Goal: Register for event/course

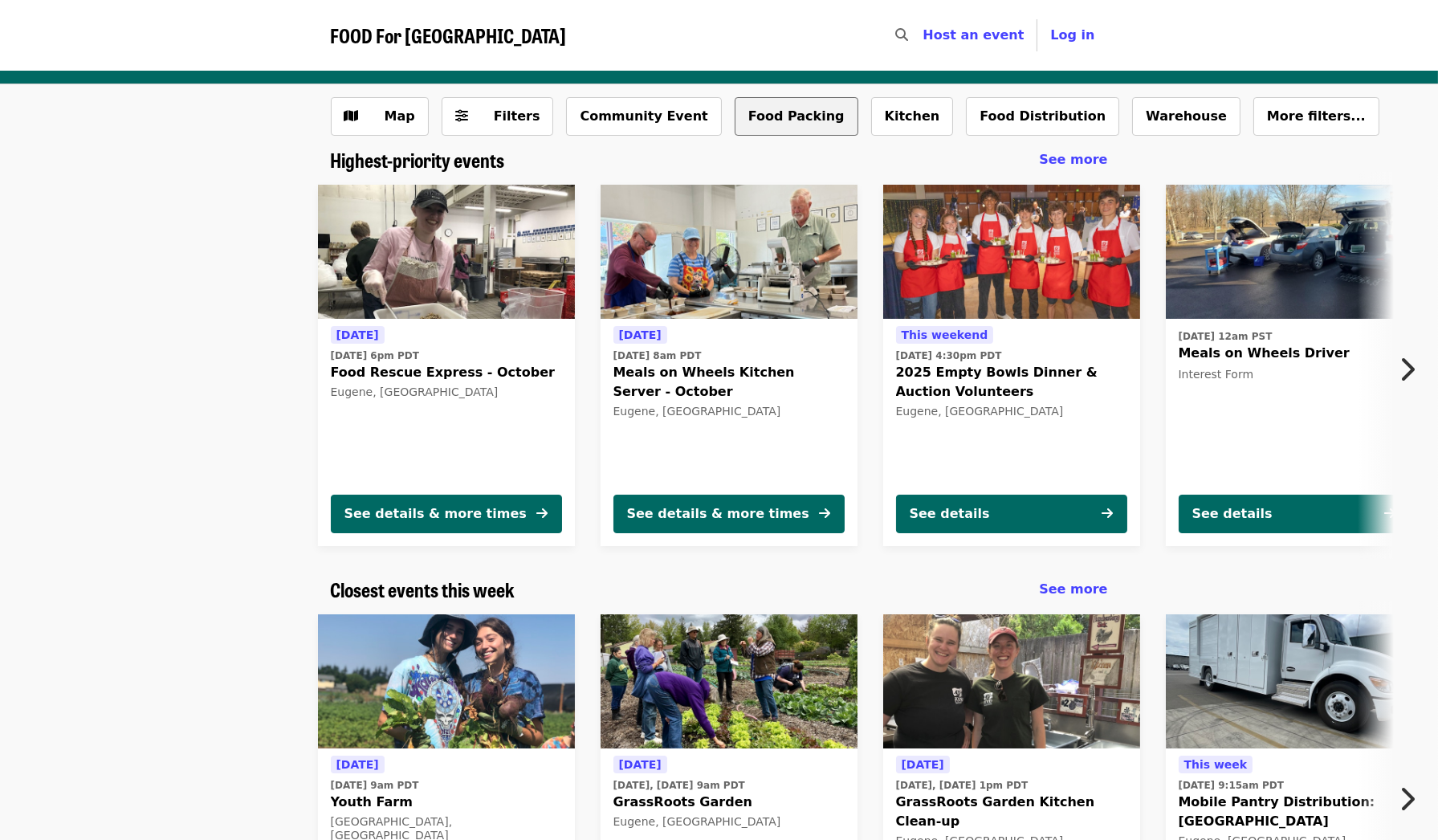
click at [753, 119] on button "Food Packing" at bounding box center [796, 116] width 123 height 38
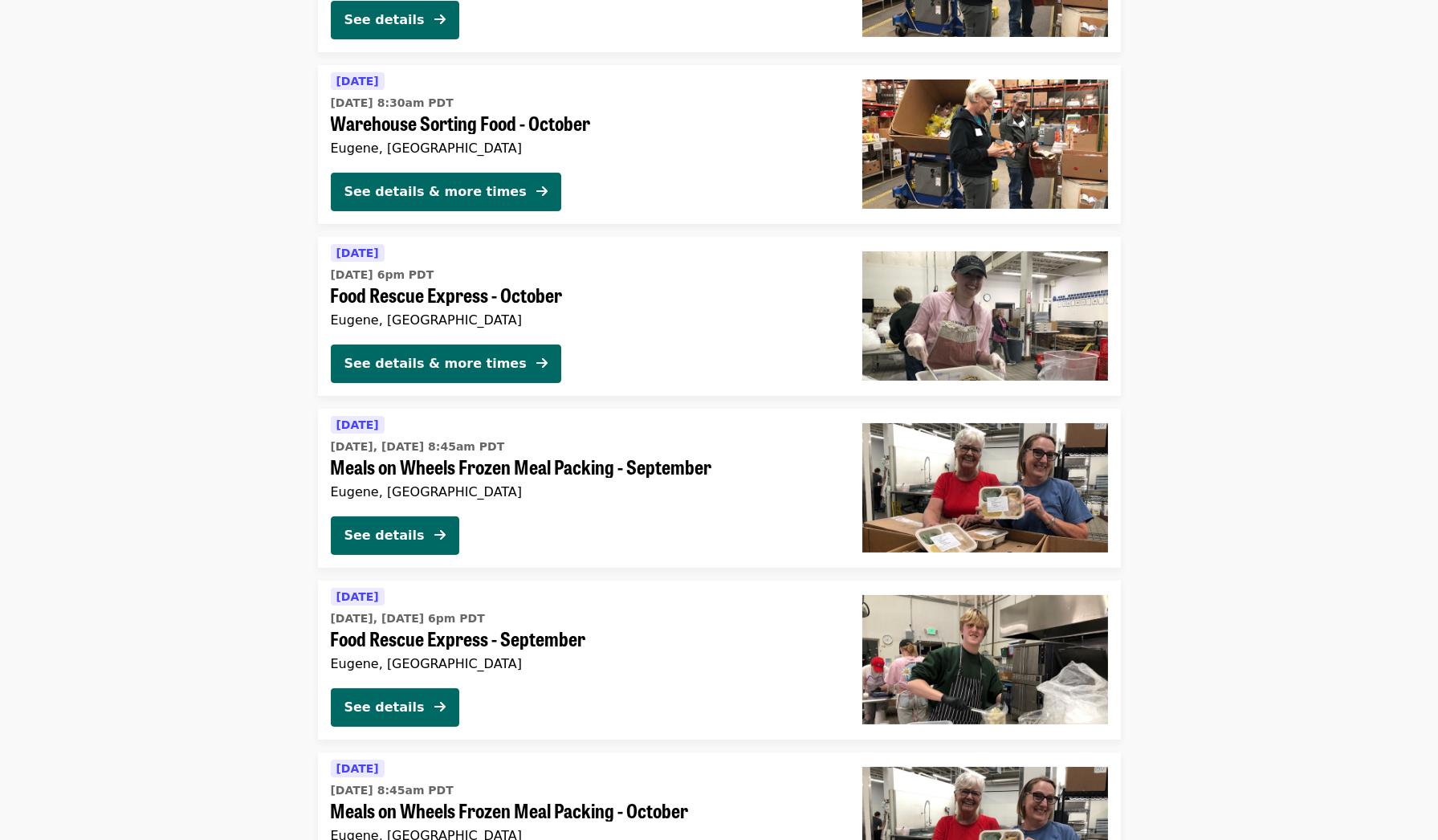
scroll to position [558, 0]
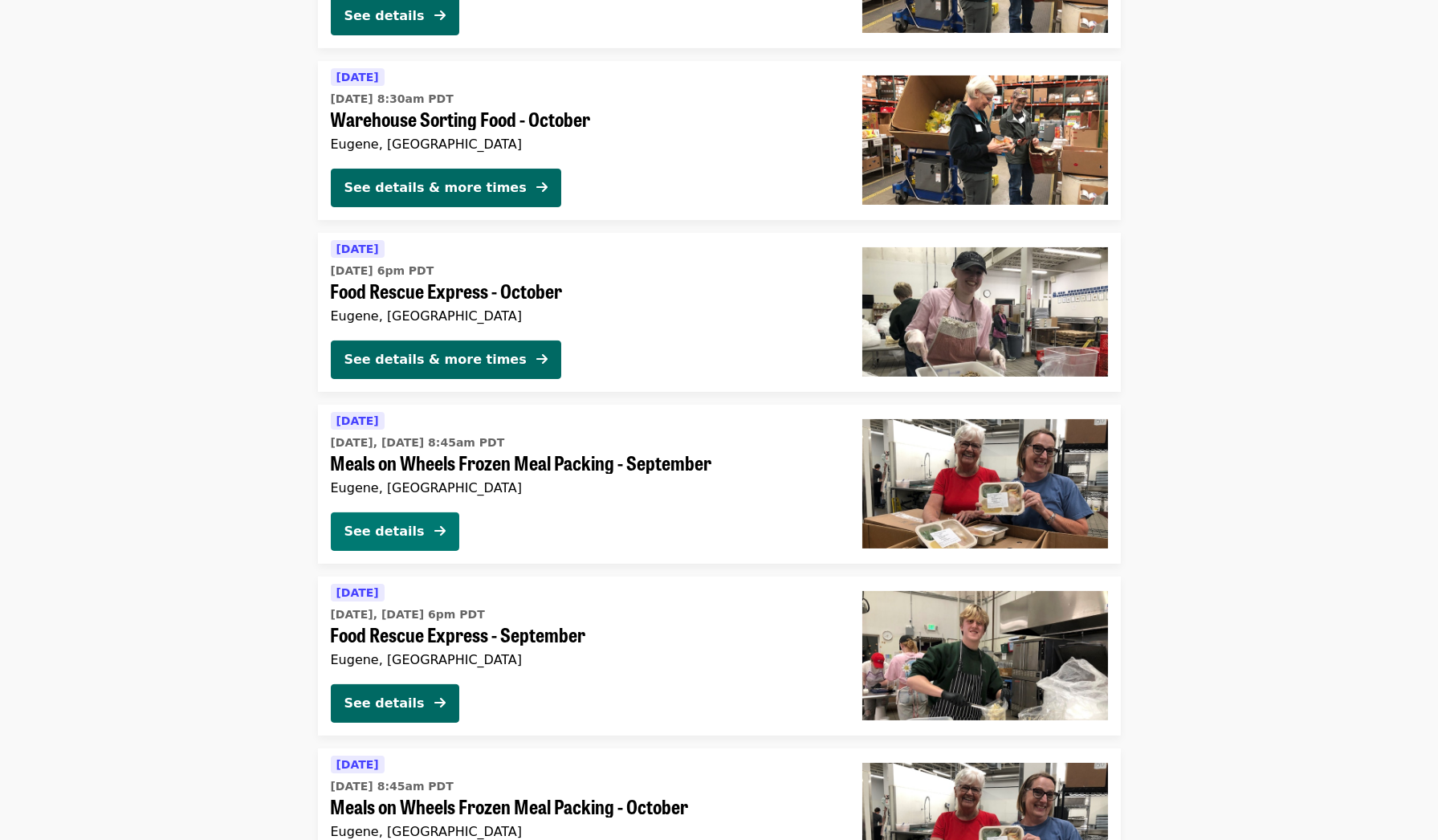
click at [377, 528] on div "See details" at bounding box center [385, 531] width 80 height 20
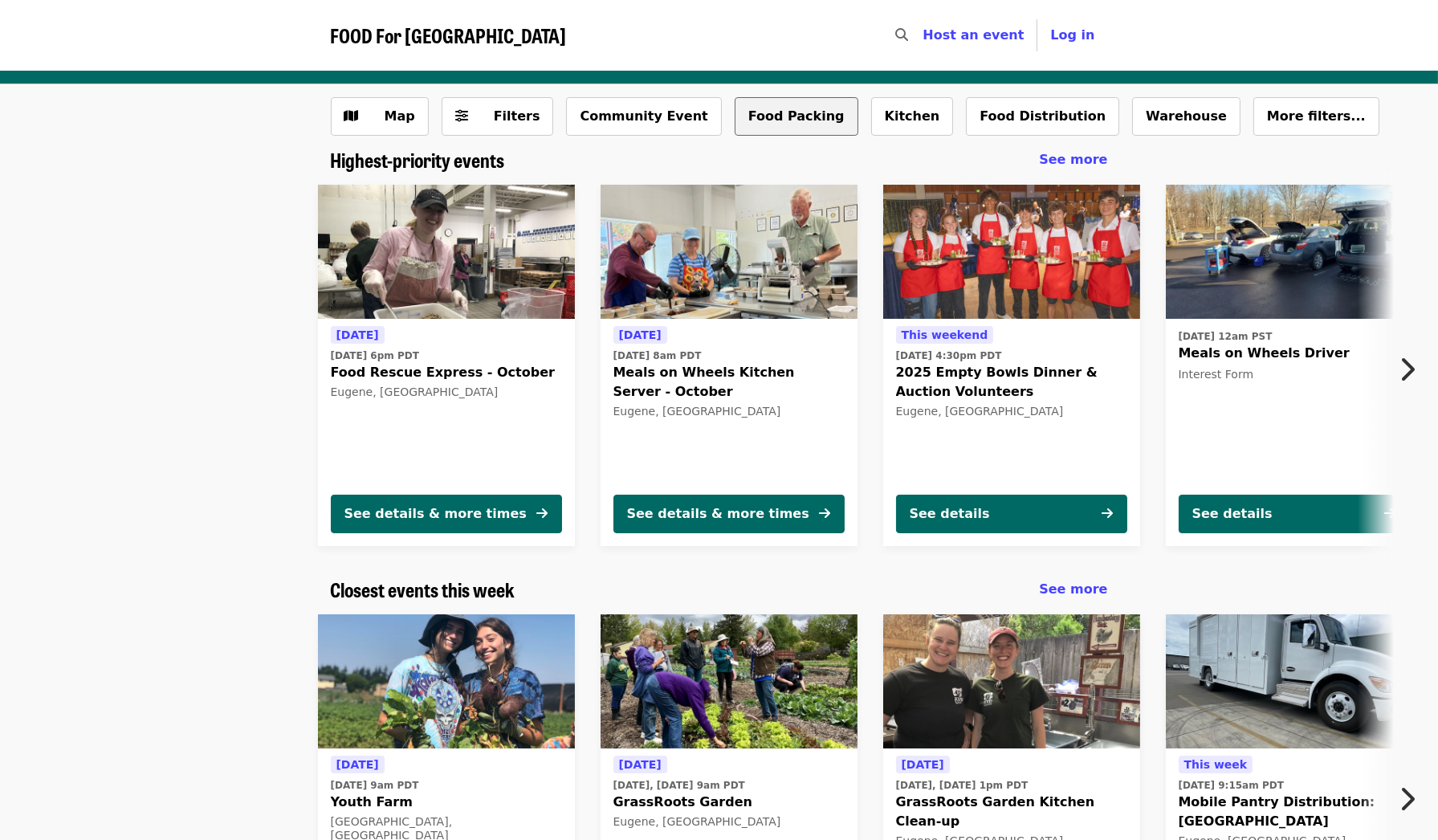
scroll to position [2, 0]
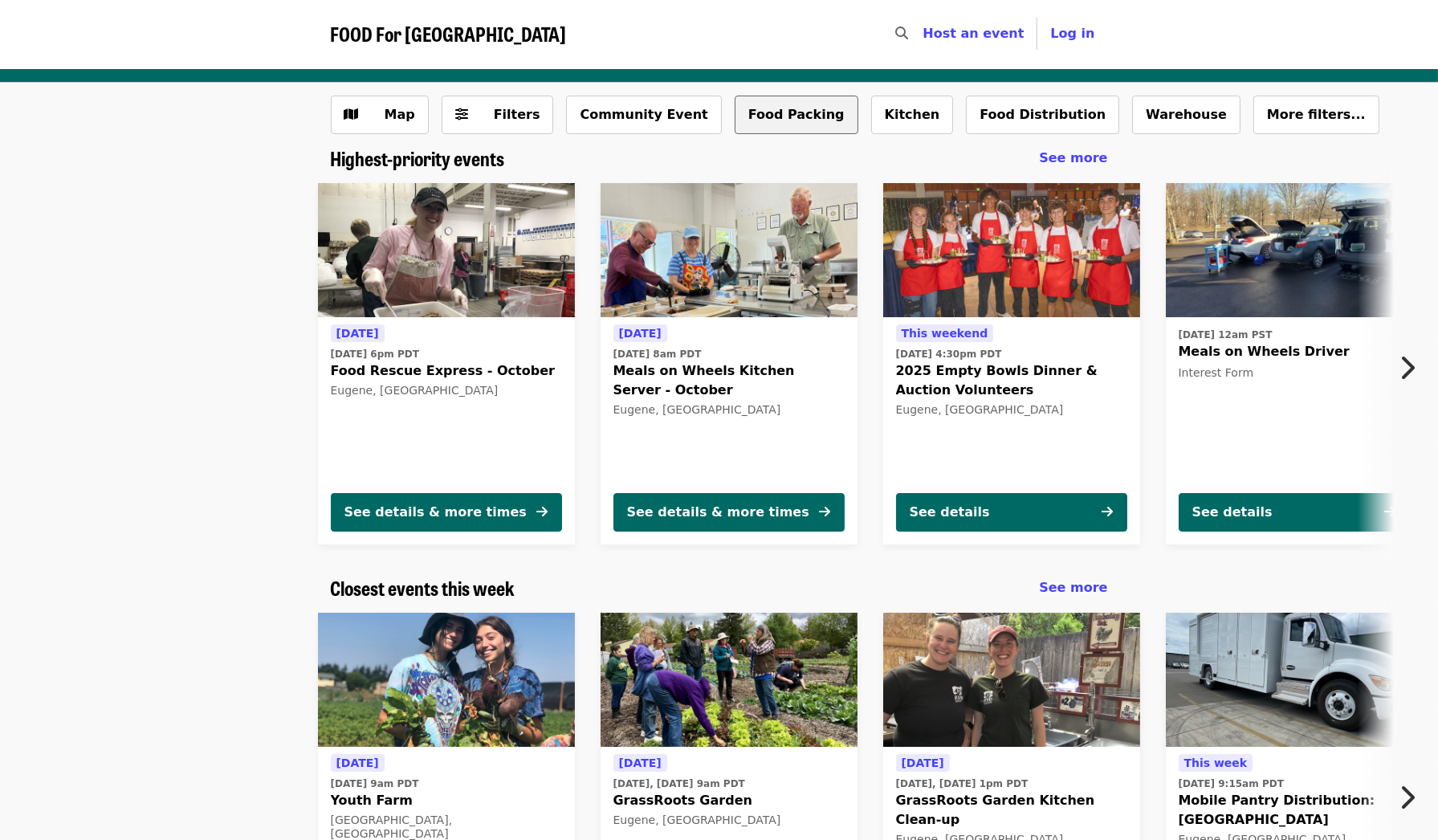
click at [767, 114] on button "Food Packing" at bounding box center [796, 114] width 123 height 38
